Goal: Task Accomplishment & Management: Use online tool/utility

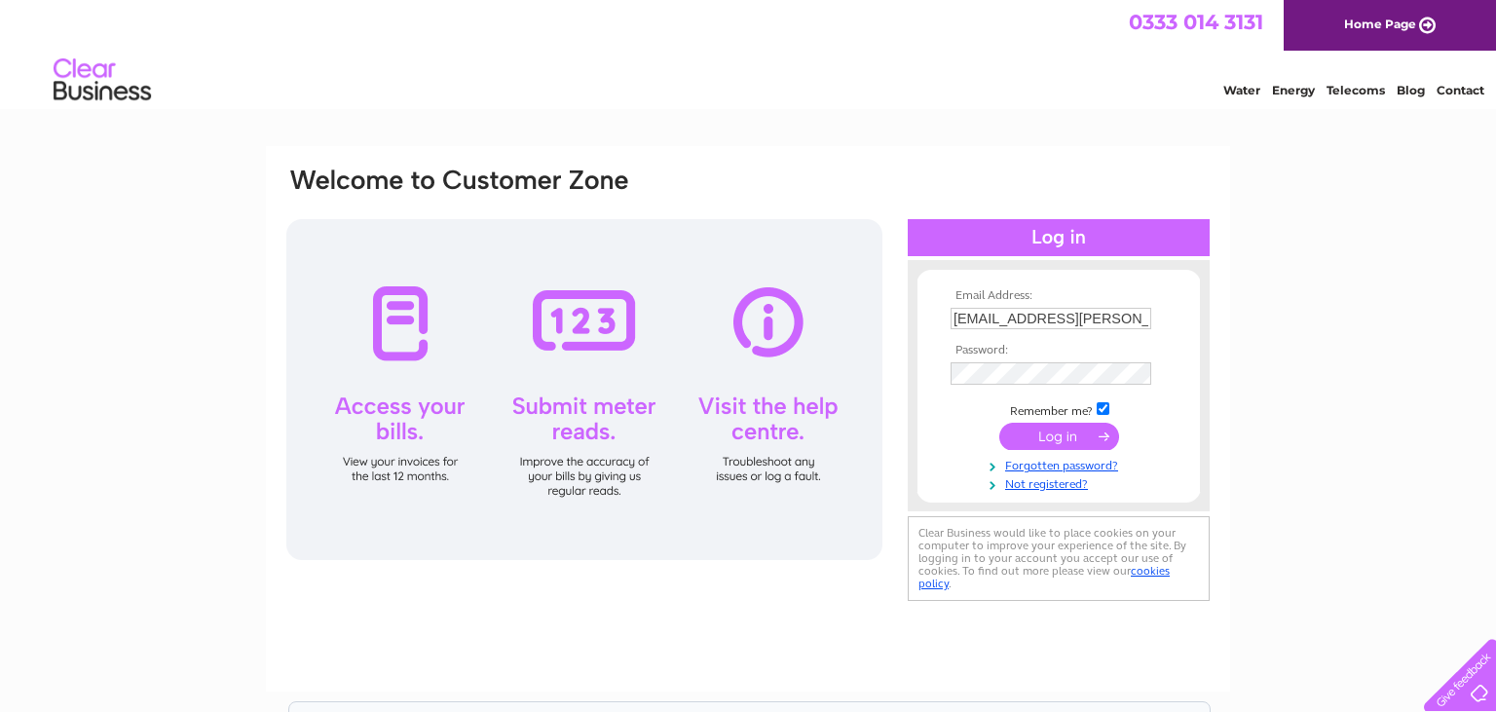
click at [1048, 434] on input "submit" at bounding box center [1059, 436] width 120 height 27
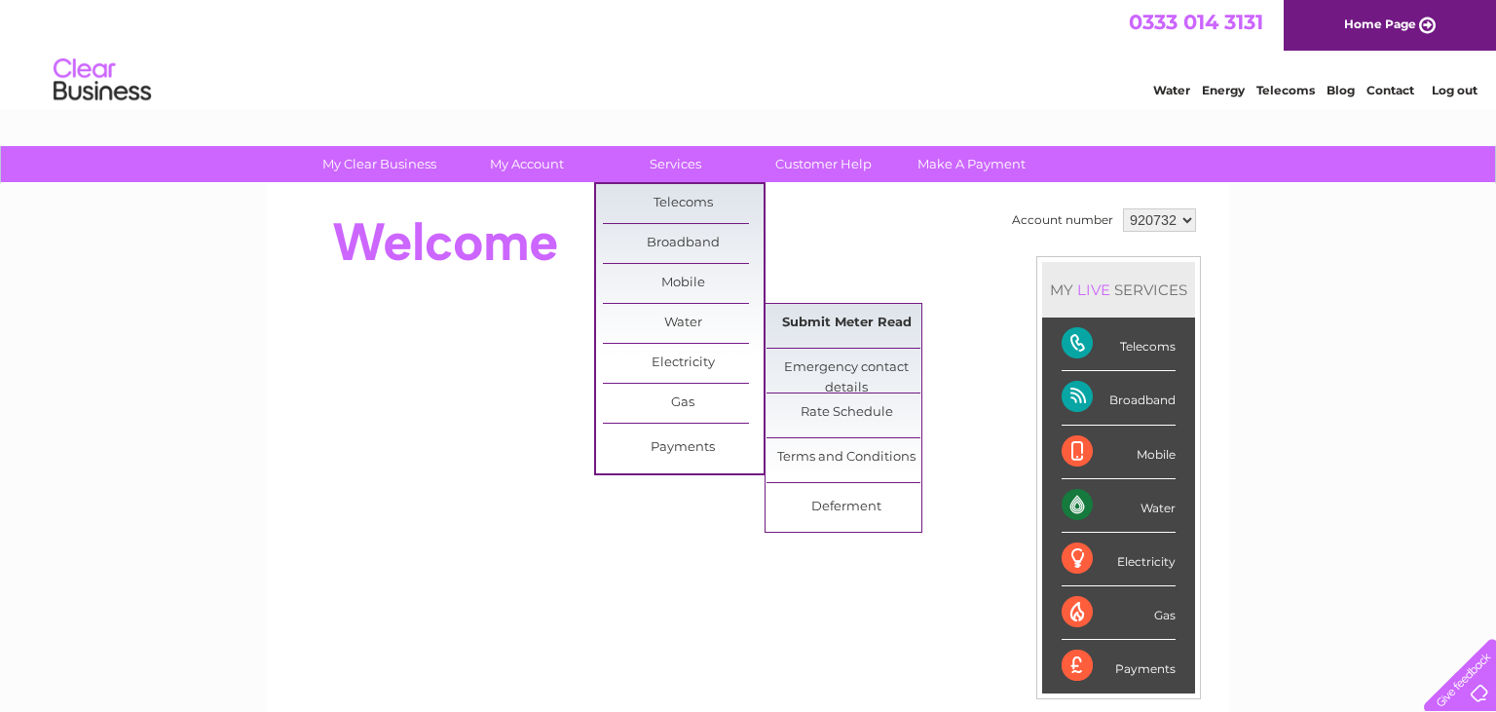
click at [857, 313] on link "Submit Meter Read" at bounding box center [846, 323] width 161 height 39
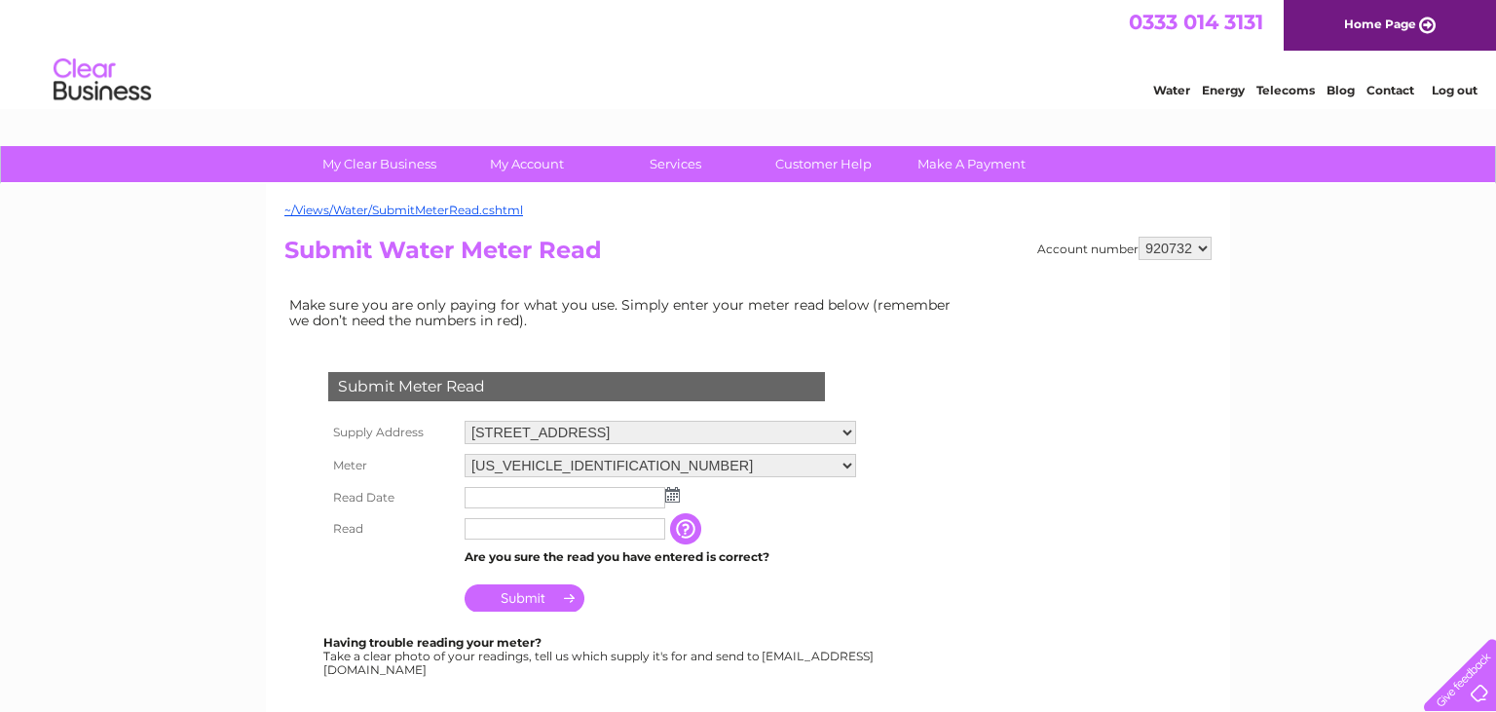
click at [673, 495] on img at bounding box center [672, 495] width 15 height 16
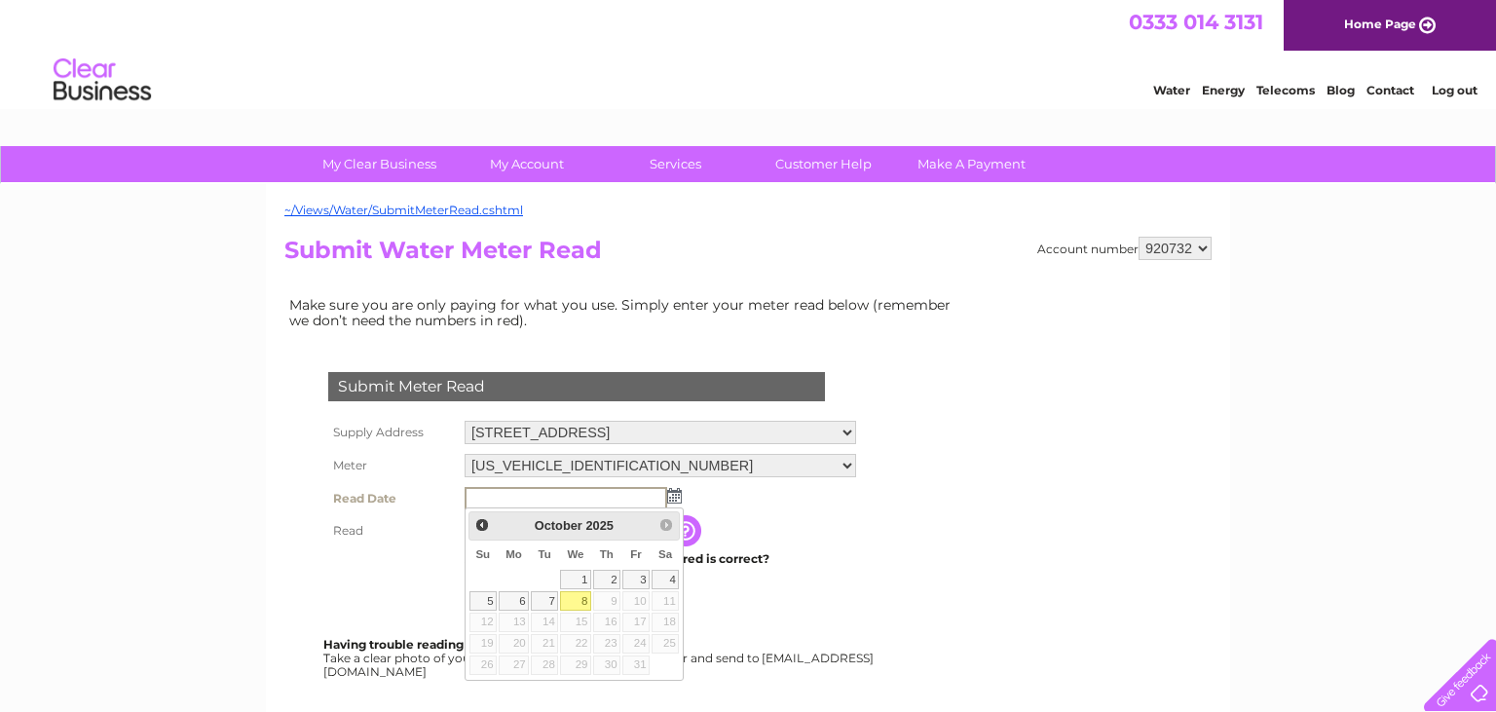
click at [578, 608] on link "8" at bounding box center [575, 600] width 31 height 19
type input "[DATE]"
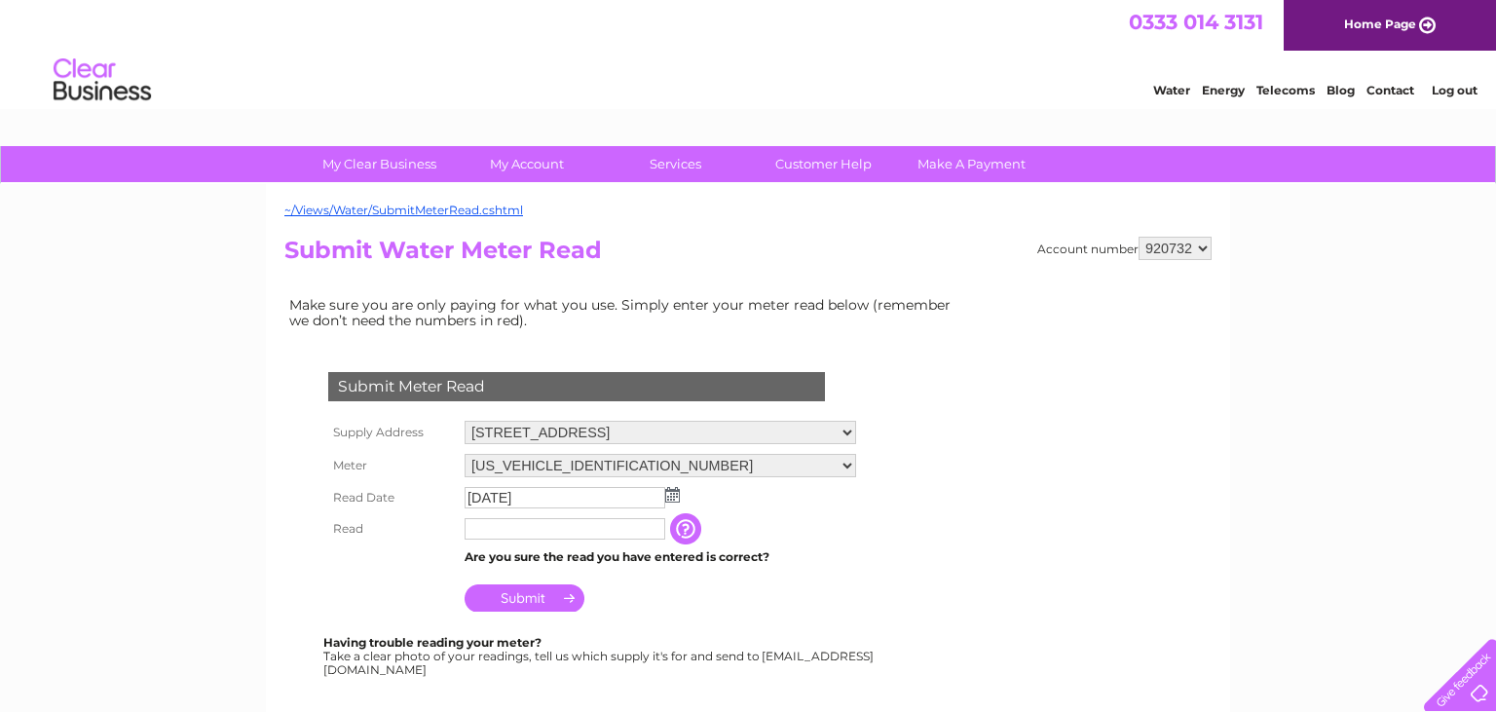
click at [531, 526] on input "text" at bounding box center [564, 528] width 201 height 21
type input "00672"
click at [519, 592] on input "Submit" at bounding box center [524, 599] width 120 height 27
